Goal: Communication & Community: Share content

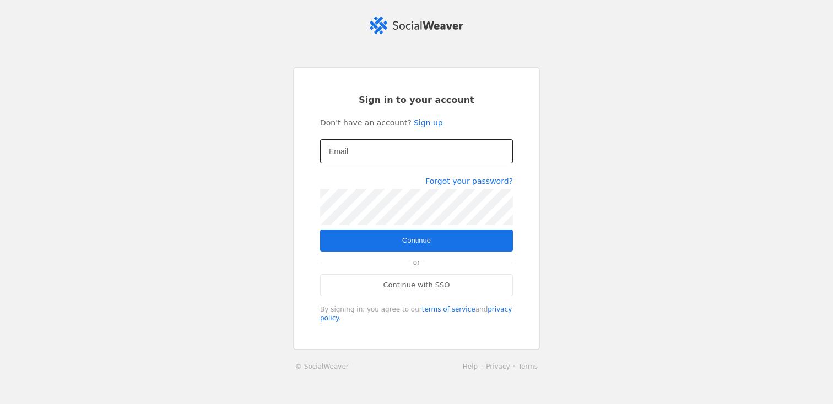
click at [435, 147] on input "Email" at bounding box center [416, 151] width 175 height 13
type input "[PERSON_NAME][EMAIL_ADDRESS][DOMAIN_NAME]"
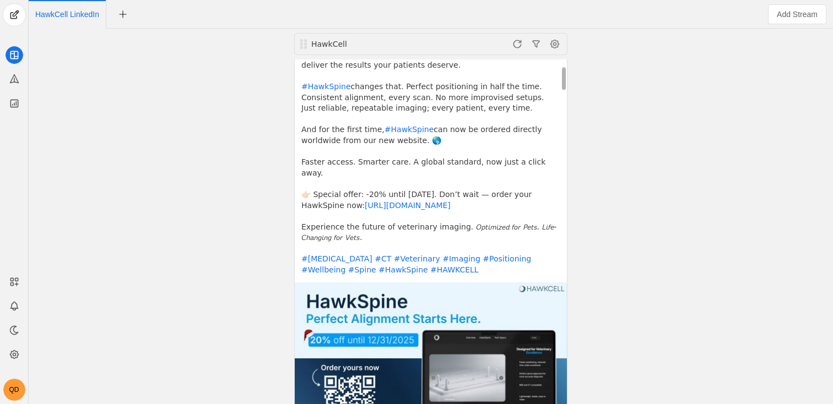
scroll to position [69, 0]
click at [520, 38] on span at bounding box center [518, 44] width 18 height 18
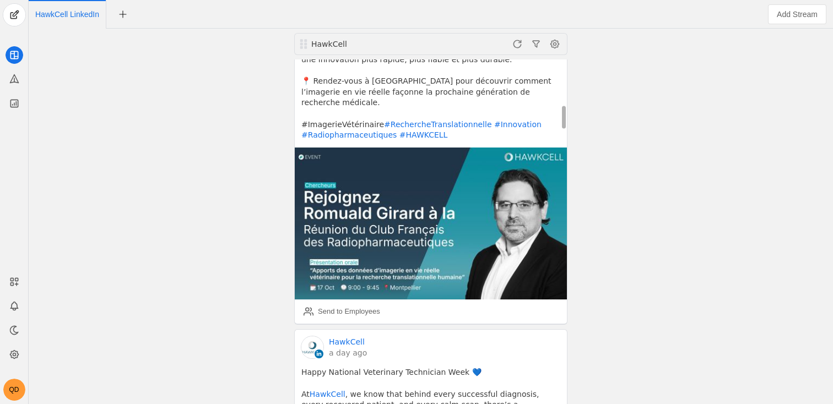
scroll to position [663, 0]
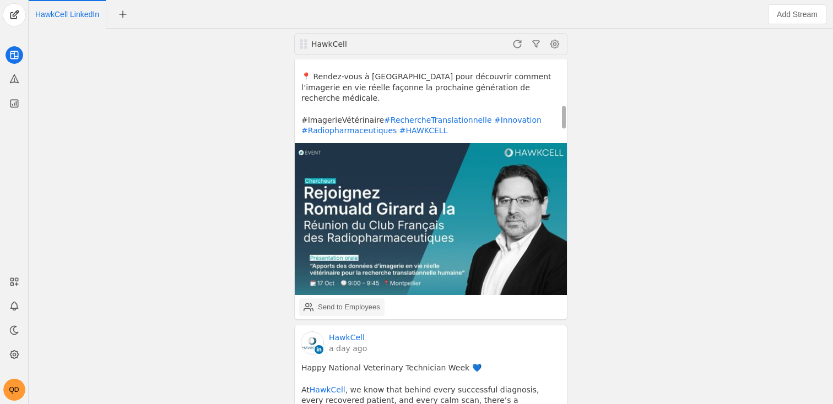
click at [354, 296] on div "Send to Employees" at bounding box center [342, 307] width 77 height 22
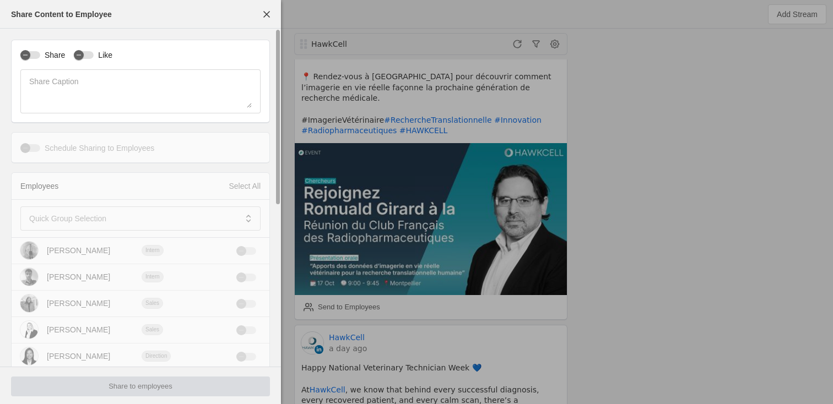
click at [54, 51] on label "Share" at bounding box center [52, 55] width 25 height 11
click at [40, 51] on button "Share" at bounding box center [30, 55] width 20 height 8
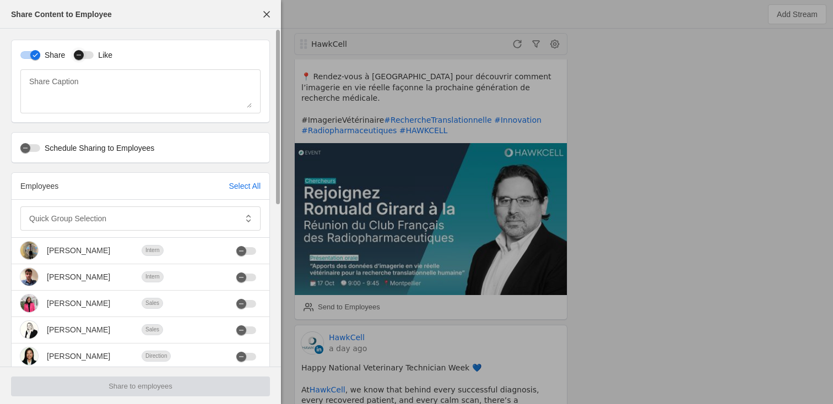
click at [72, 56] on div "button" at bounding box center [78, 54] width 15 height 15
click at [247, 182] on div "Select All" at bounding box center [245, 186] width 32 height 11
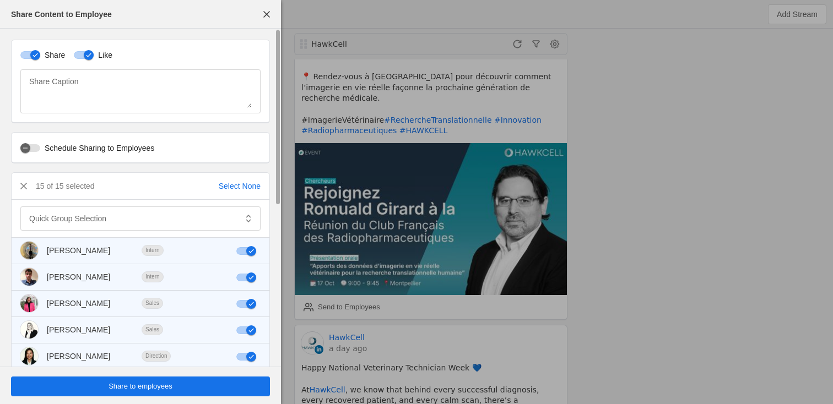
click at [195, 386] on span "undefined" at bounding box center [140, 387] width 259 height 20
